Goal: Transaction & Acquisition: Purchase product/service

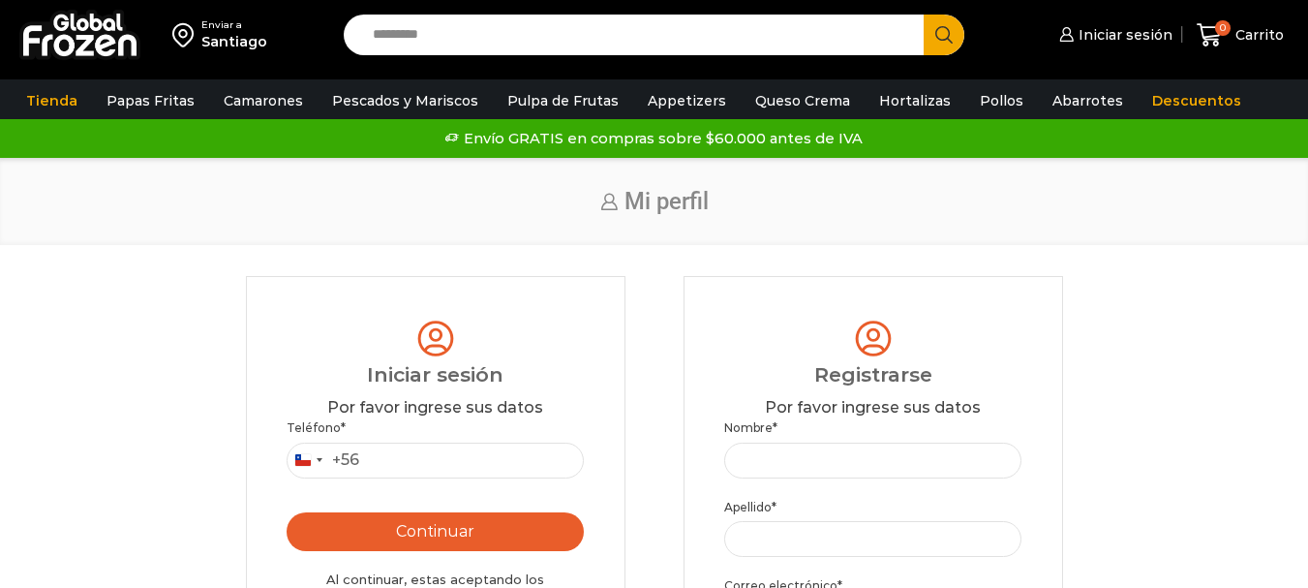
click at [1164, 37] on span "Iniciar sesión" at bounding box center [1123, 34] width 99 height 19
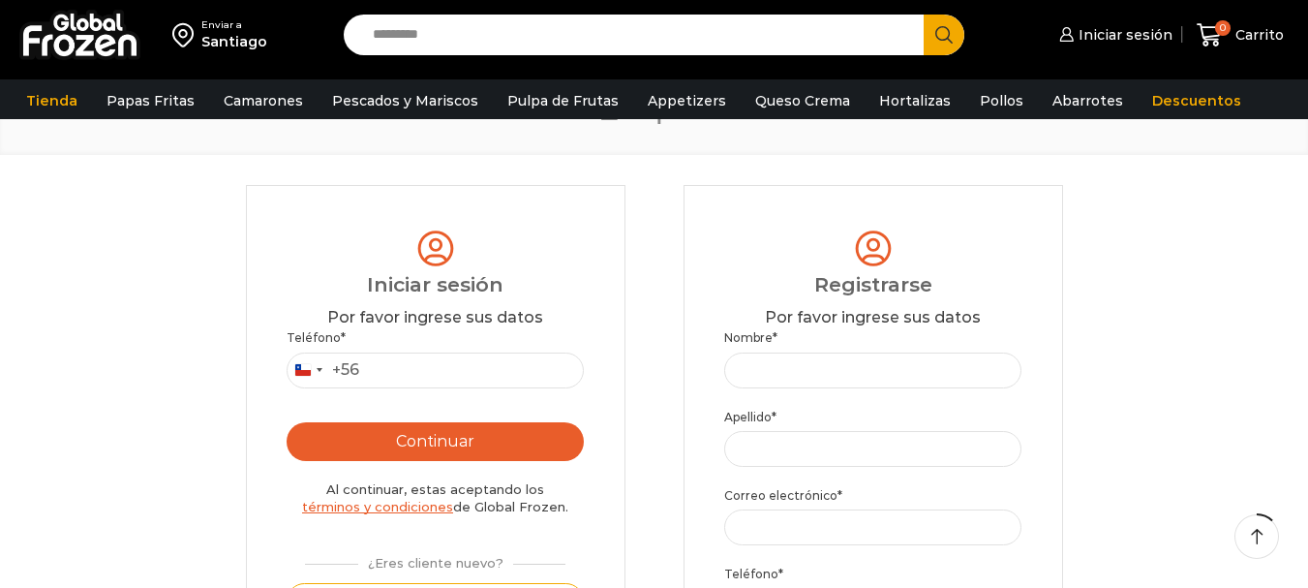
scroll to position [194, 0]
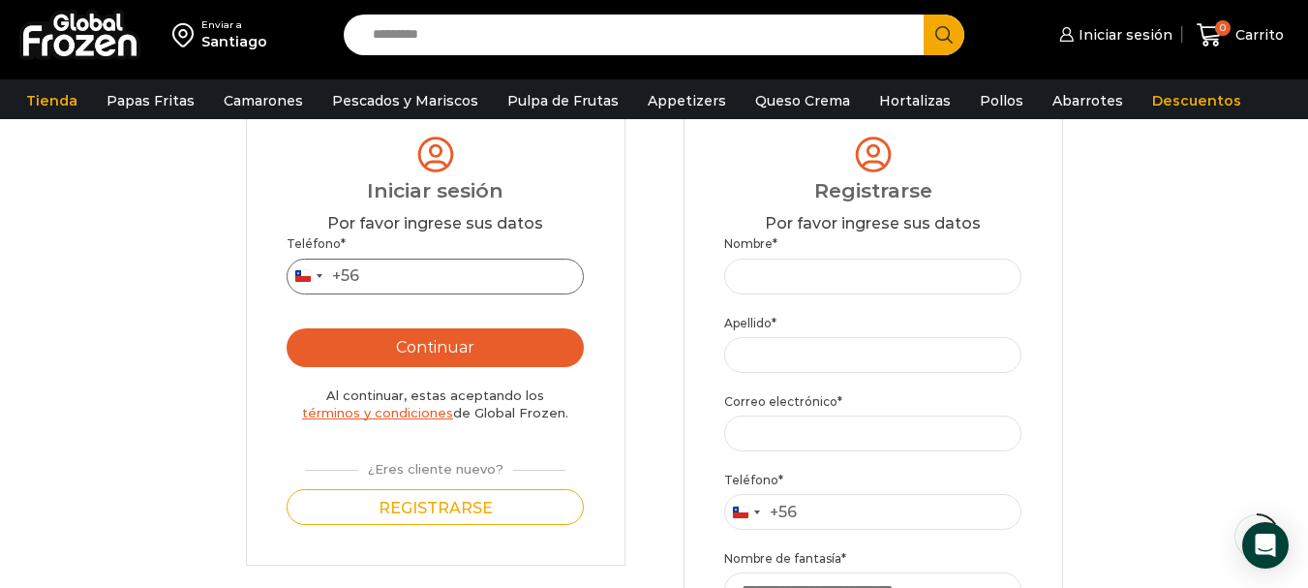
click at [534, 274] on input "Teléfono *" at bounding box center [436, 277] width 298 height 36
type input "*********"
click at [492, 351] on button "Continuar" at bounding box center [436, 347] width 298 height 39
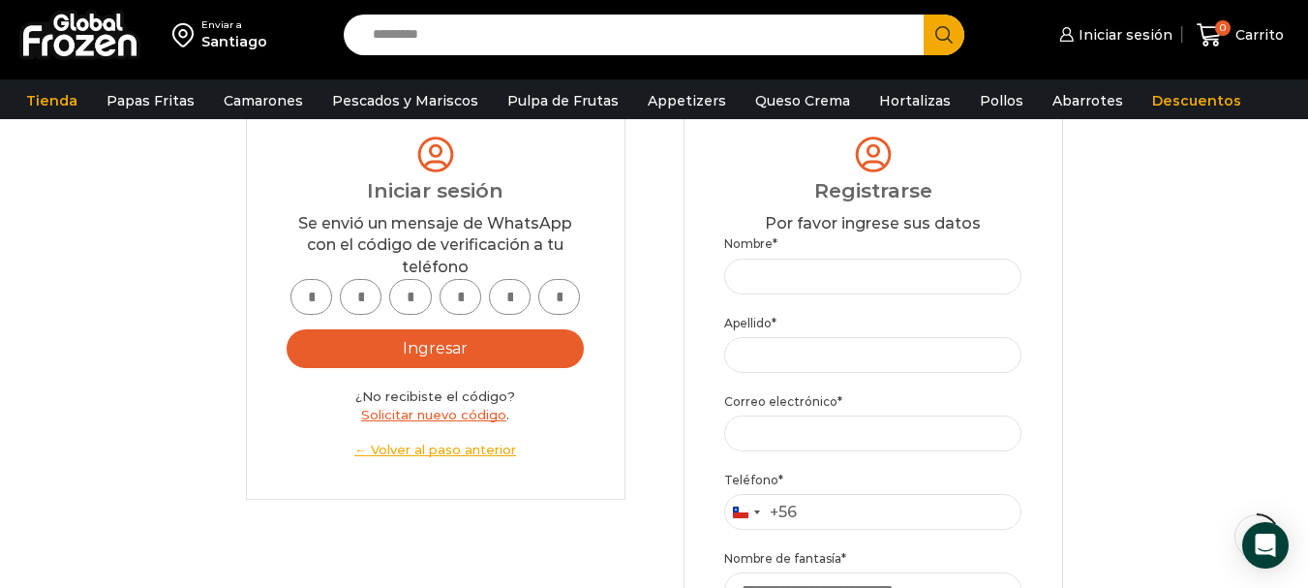
click at [300, 304] on input "text" at bounding box center [311, 297] width 42 height 36
click at [772, 41] on input "Search input" at bounding box center [638, 35] width 551 height 41
type input "*"
click at [596, 98] on link "Pulpa de Frutas" at bounding box center [563, 100] width 131 height 37
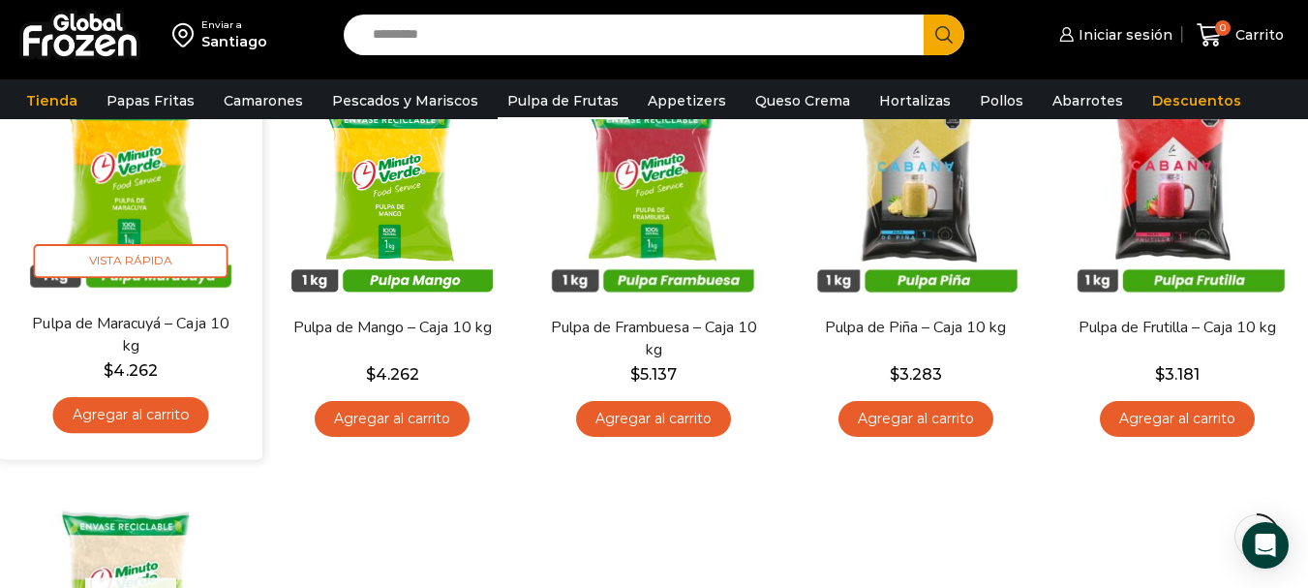
scroll to position [194, 0]
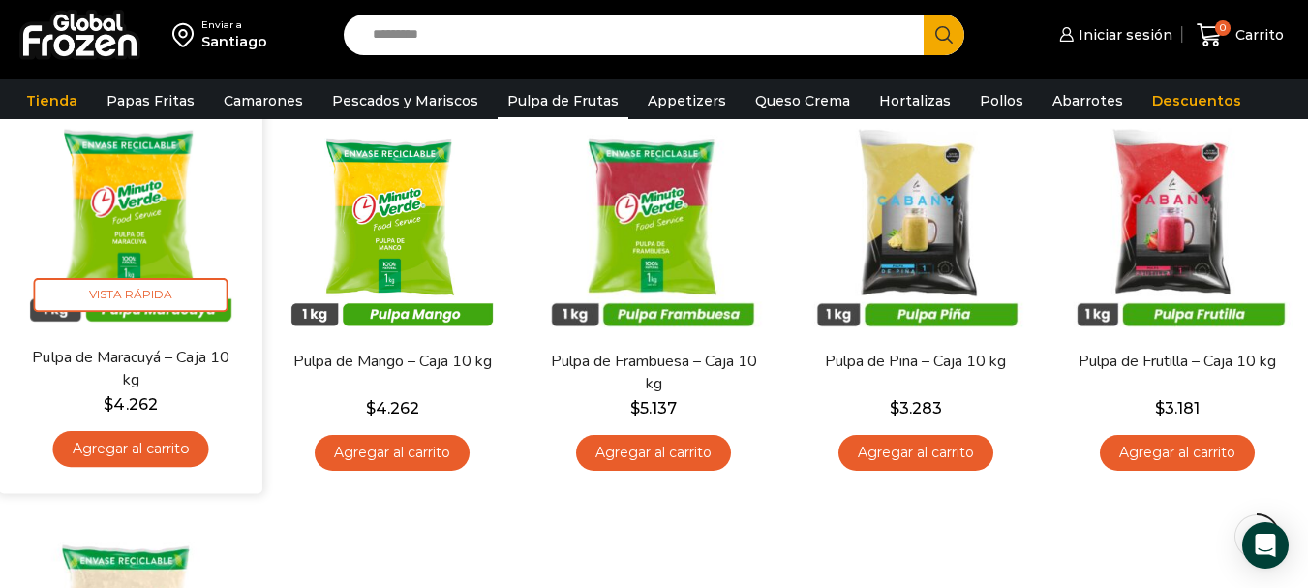
click at [183, 196] on img at bounding box center [131, 214] width 234 height 234
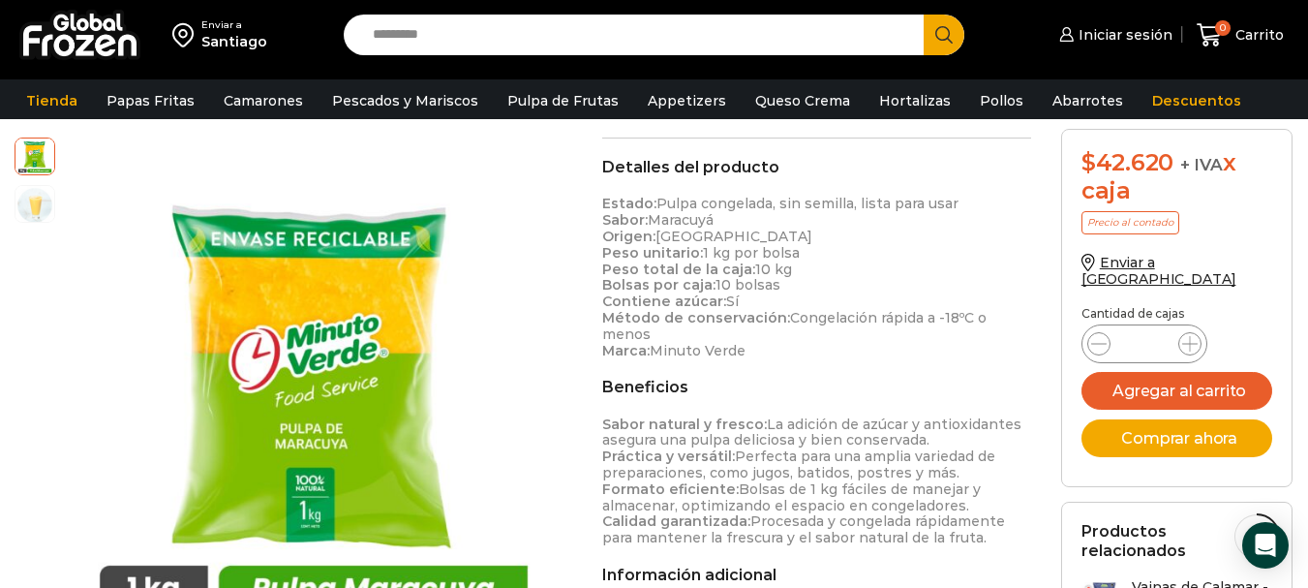
scroll to position [582, 0]
click at [506, 84] on link "Pulpa de Frutas" at bounding box center [563, 100] width 131 height 37
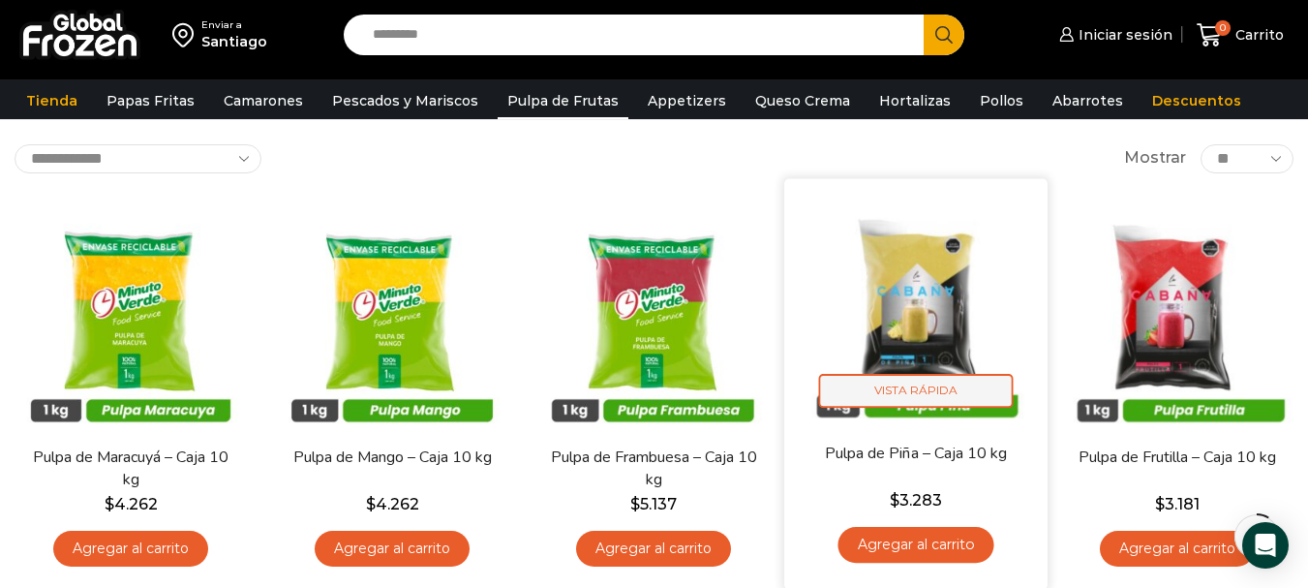
scroll to position [97, 0]
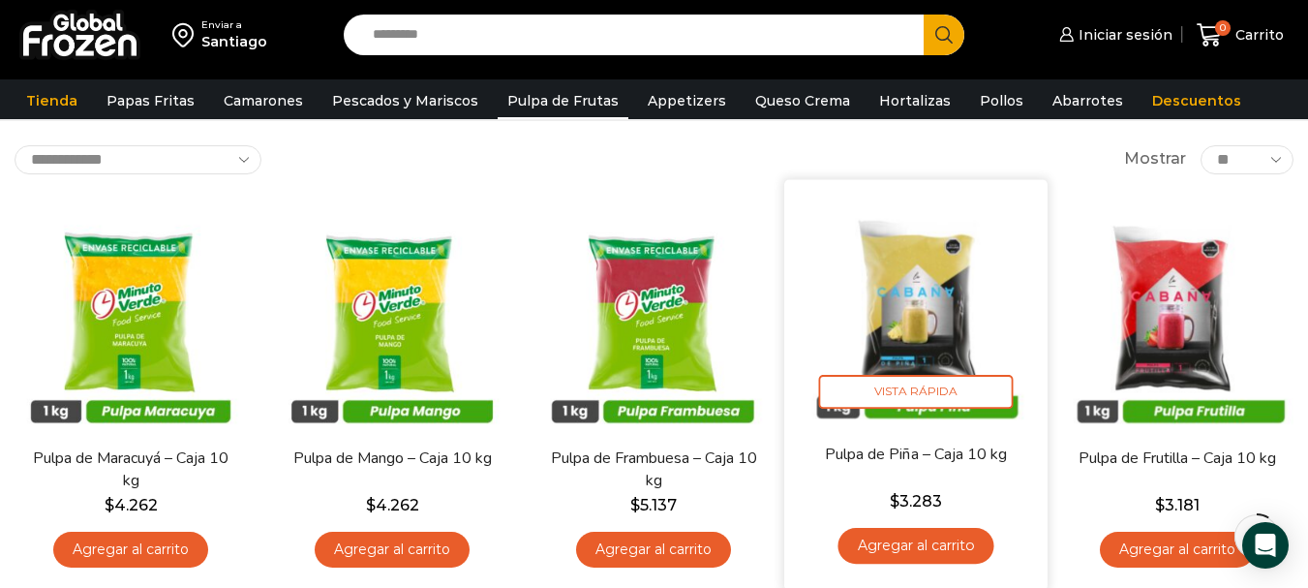
click at [934, 338] on img at bounding box center [916, 311] width 234 height 234
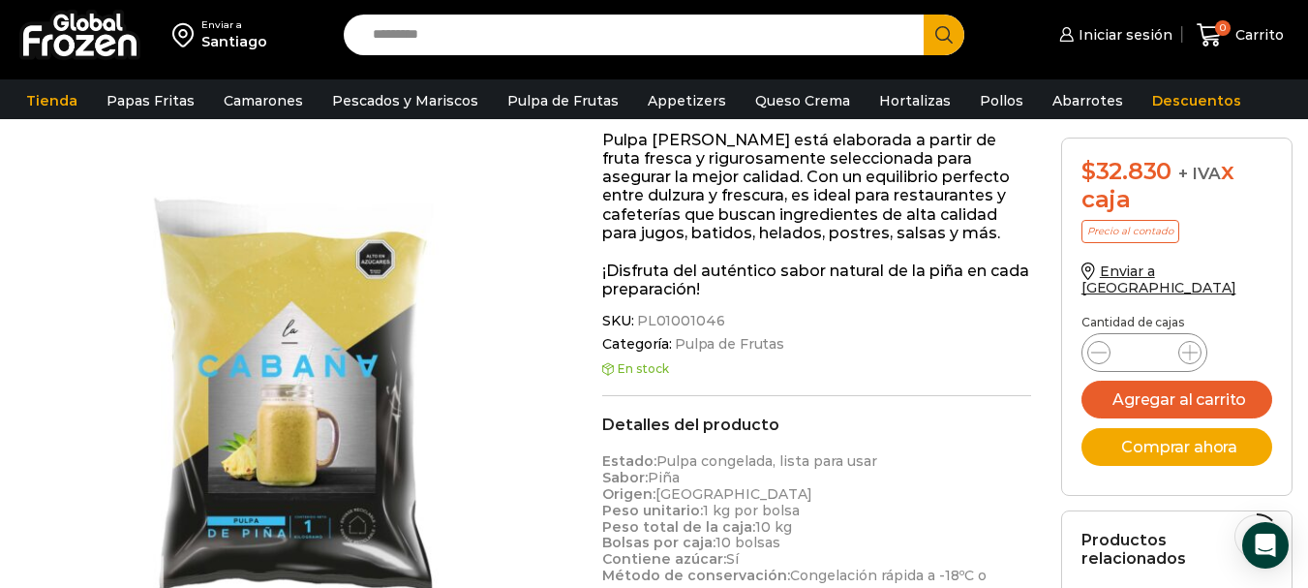
scroll to position [98, 0]
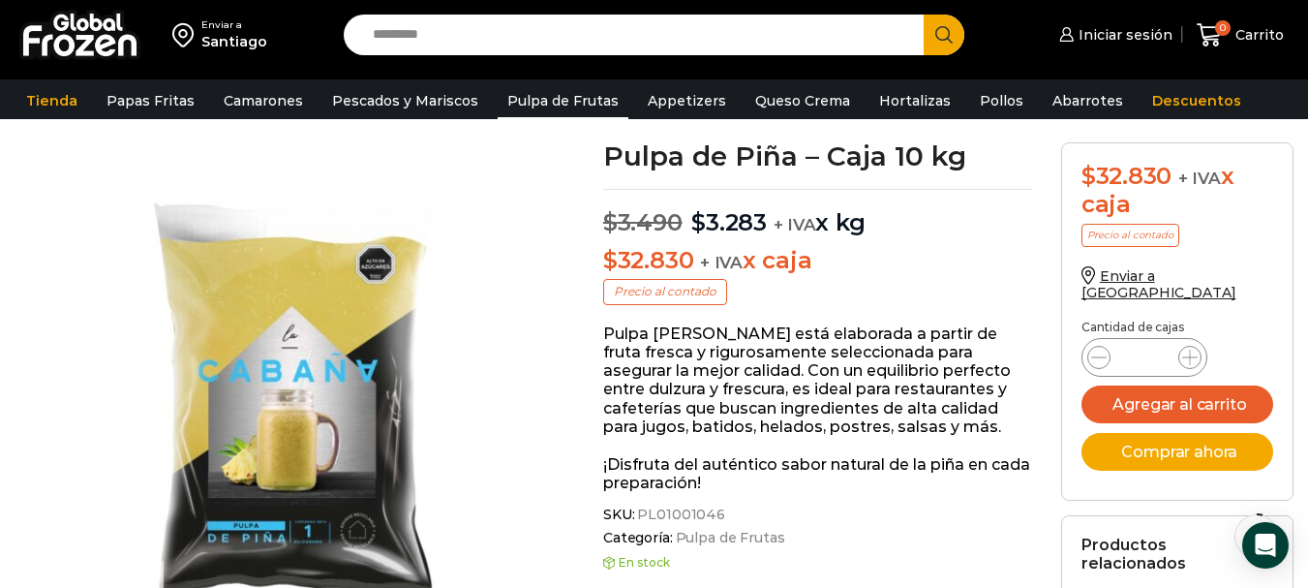
click at [498, 101] on link "Pulpa de Frutas" at bounding box center [563, 100] width 131 height 37
